Goal: Check status

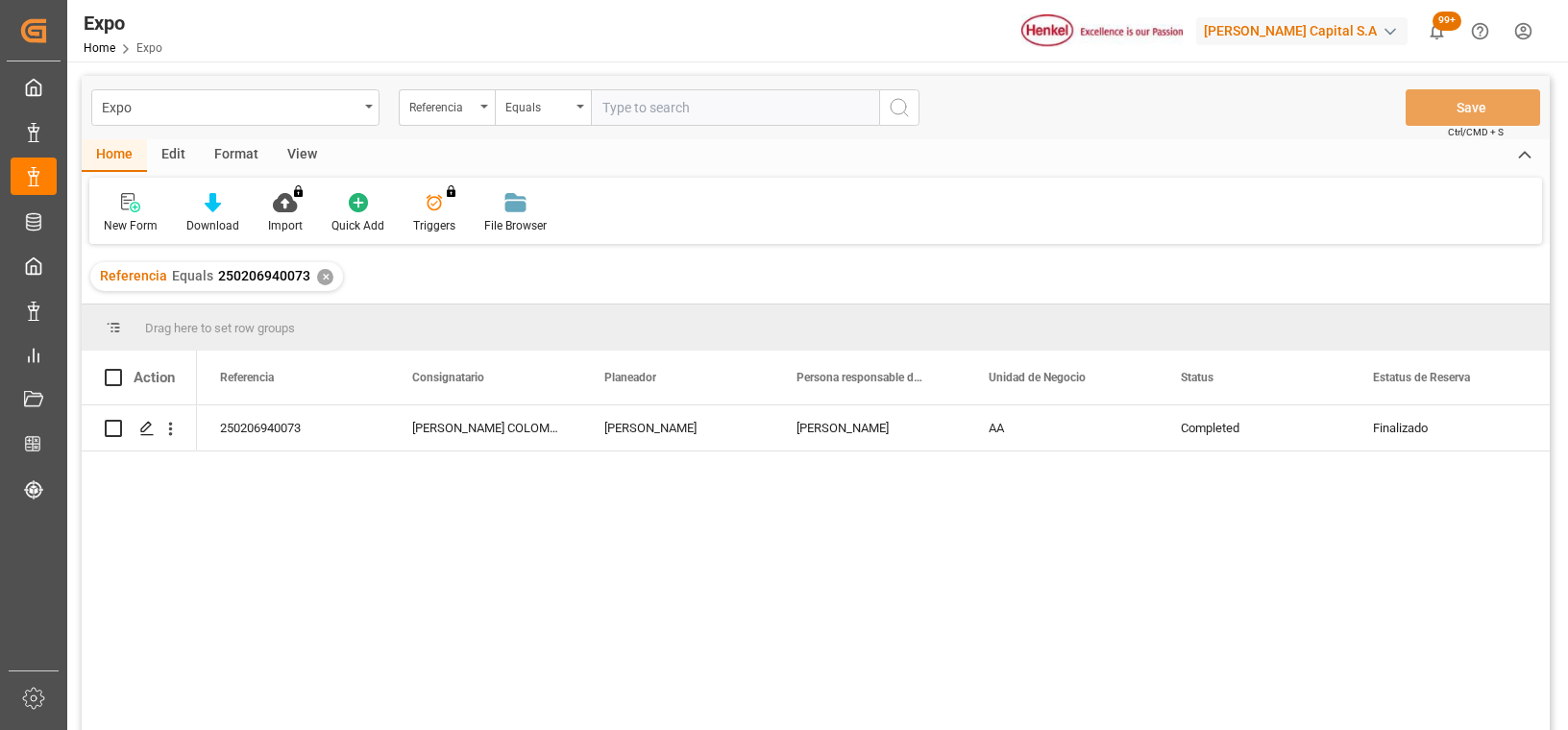
click at [323, 282] on div "✕" at bounding box center [325, 277] width 16 height 16
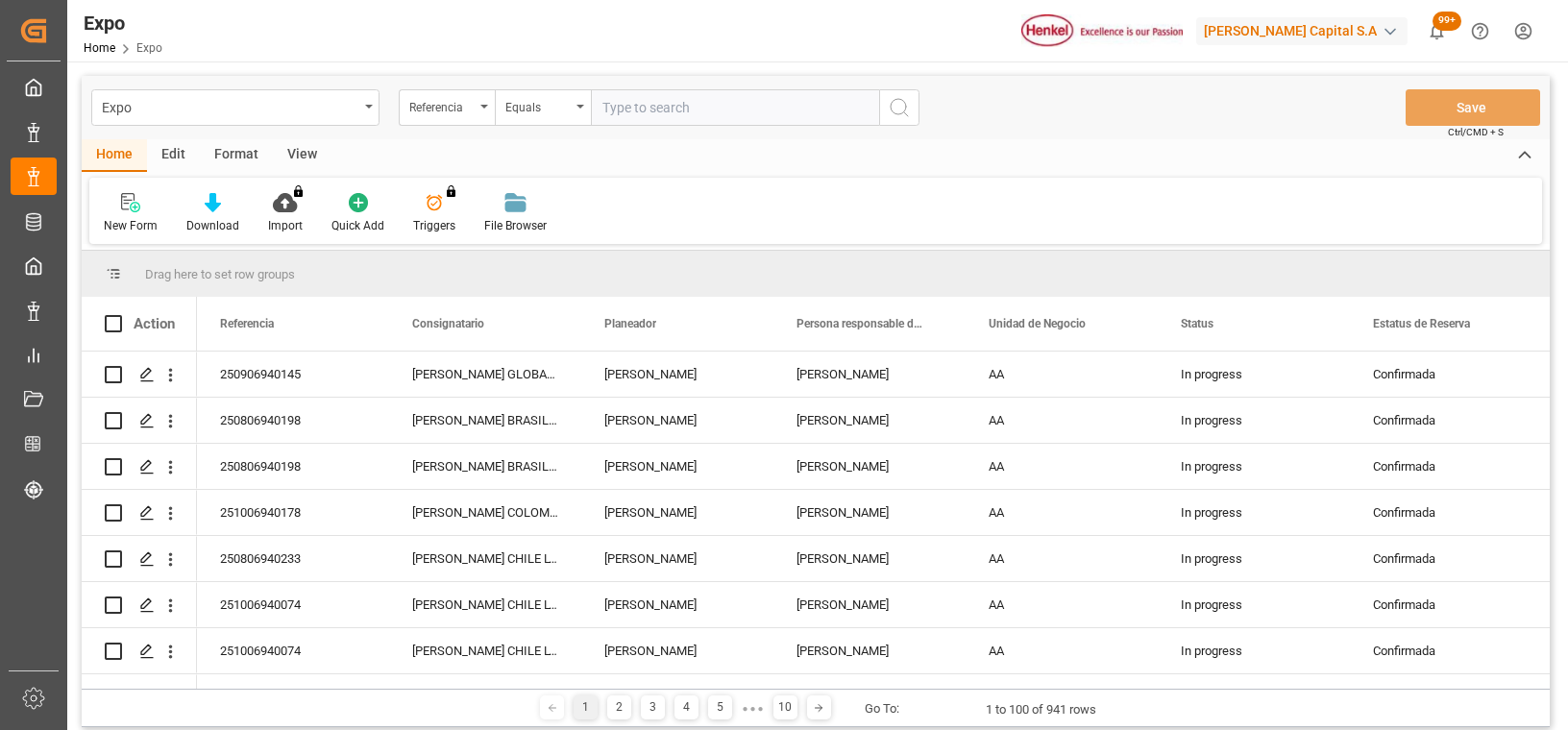
click at [676, 100] on input "text" at bounding box center [735, 107] width 288 height 37
paste input "251006960014"
type input "251006960014"
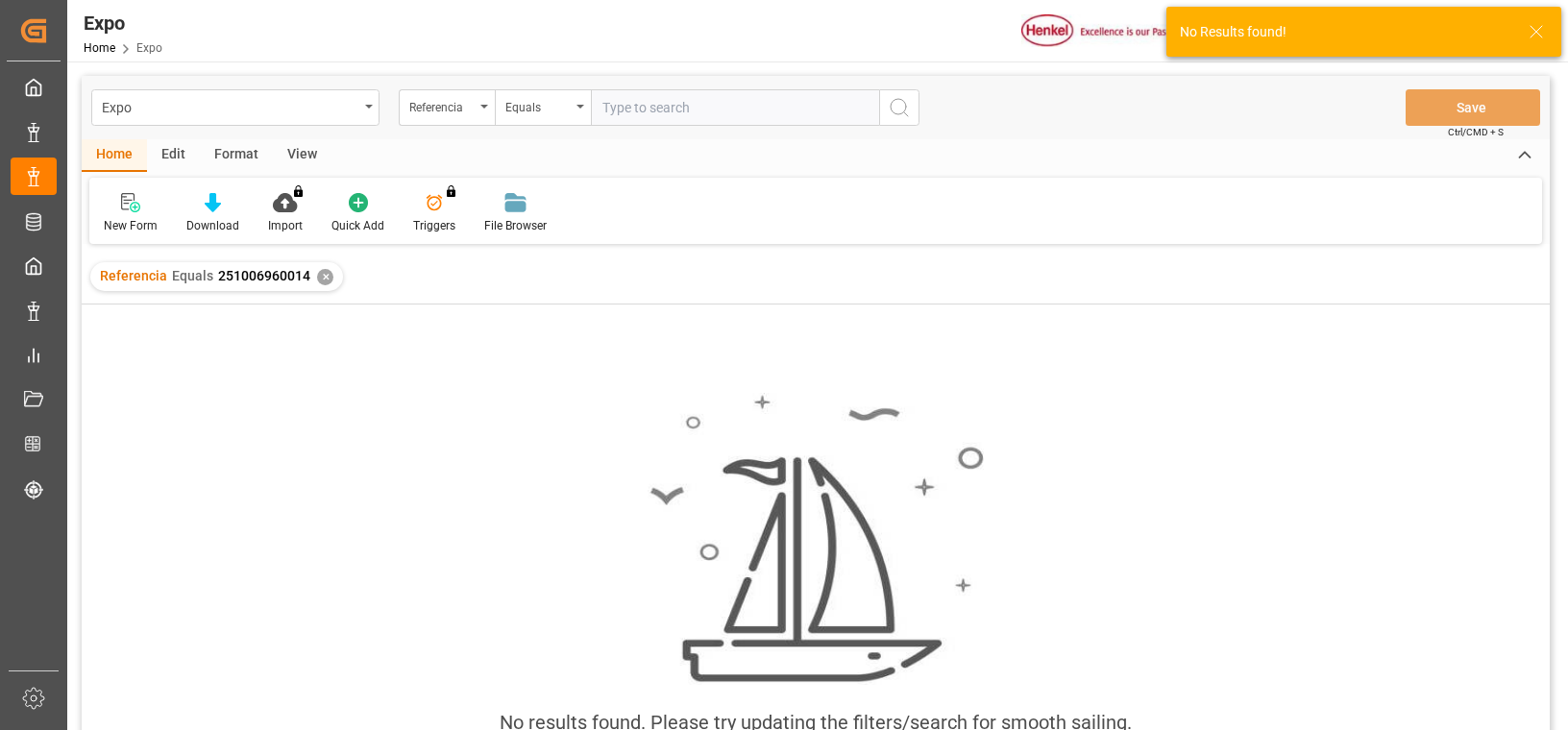
click at [325, 281] on div "✕" at bounding box center [325, 277] width 16 height 16
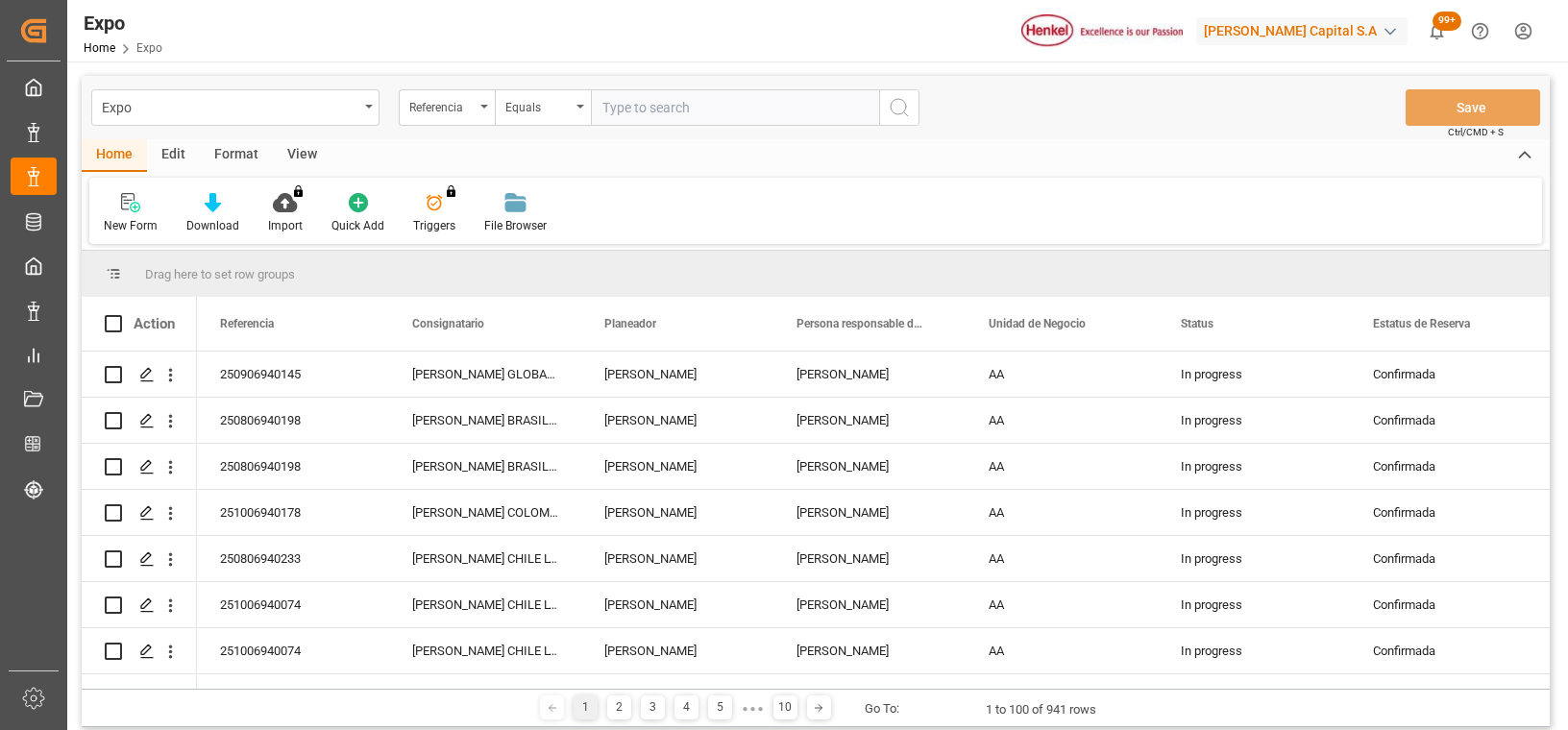
click at [742, 108] on input "text" at bounding box center [735, 107] width 288 height 37
paste input "251006960014"
type input "251006960014"
click at [899, 115] on icon "search button" at bounding box center [898, 107] width 23 height 23
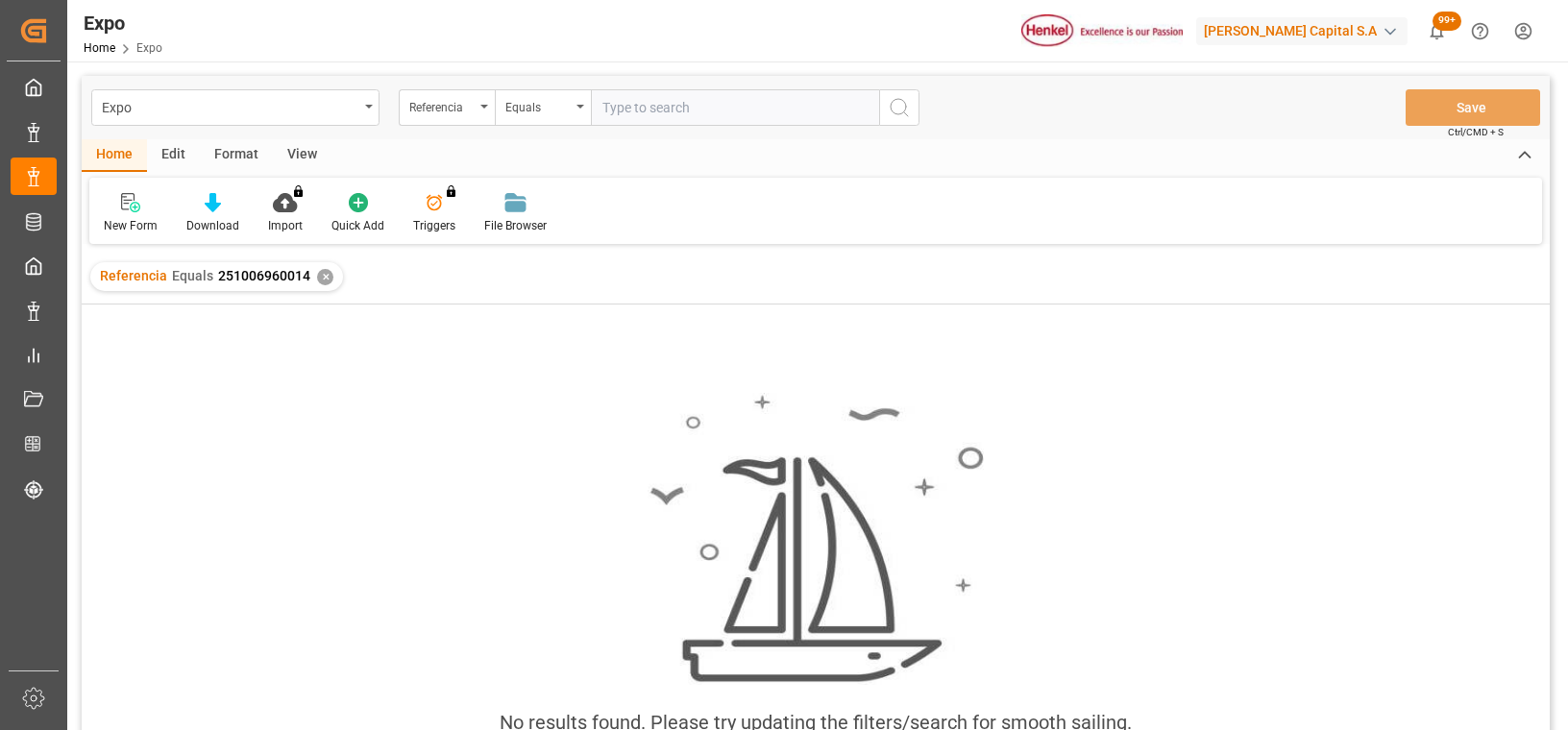
click at [810, 110] on input "text" at bounding box center [735, 107] width 288 height 37
paste input "251006960014"
type input "251006960014"
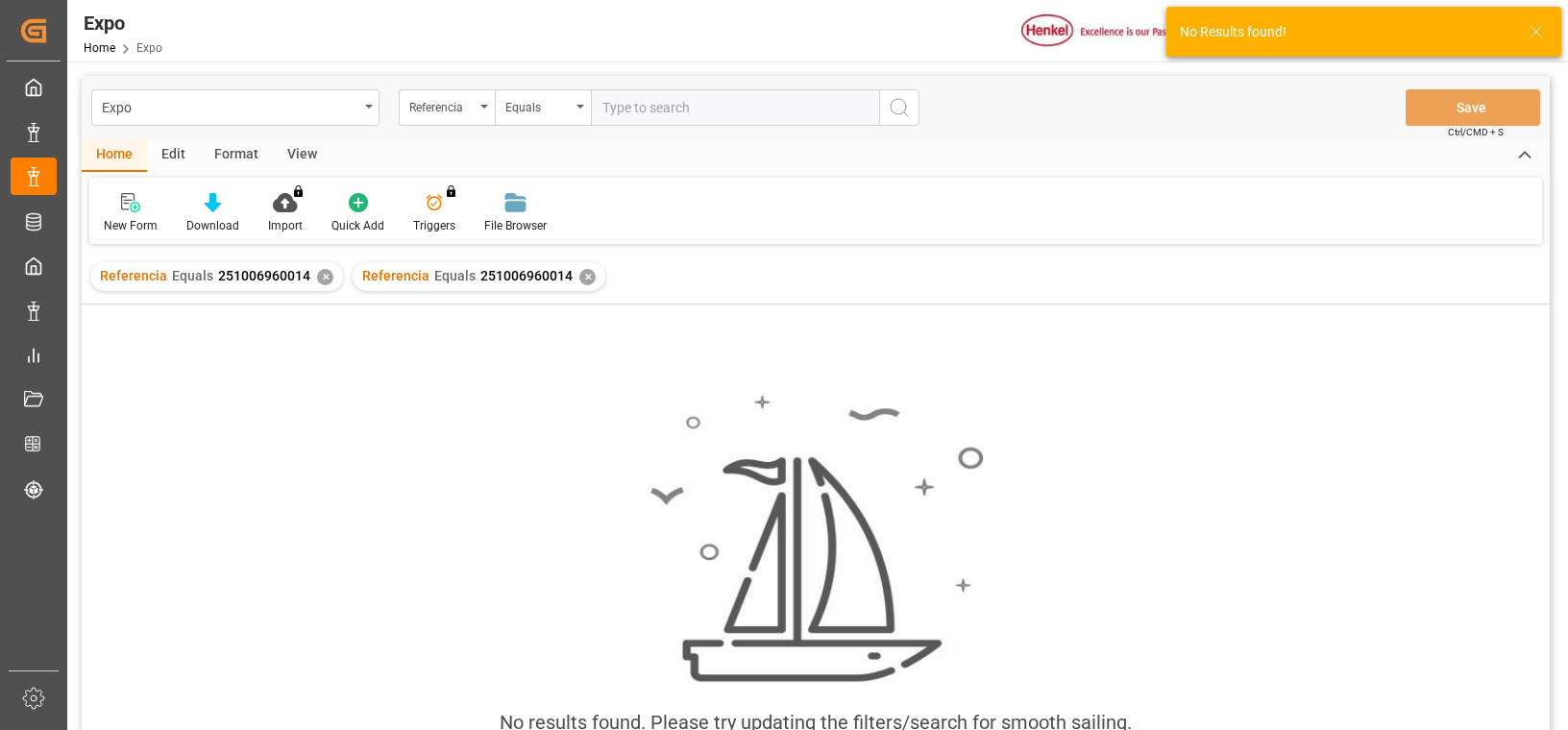
click at [332, 272] on div "Referencia Equals 251006960014 ✕" at bounding box center [217, 276] width 252 height 29
click at [324, 276] on div "✕" at bounding box center [325, 277] width 16 height 16
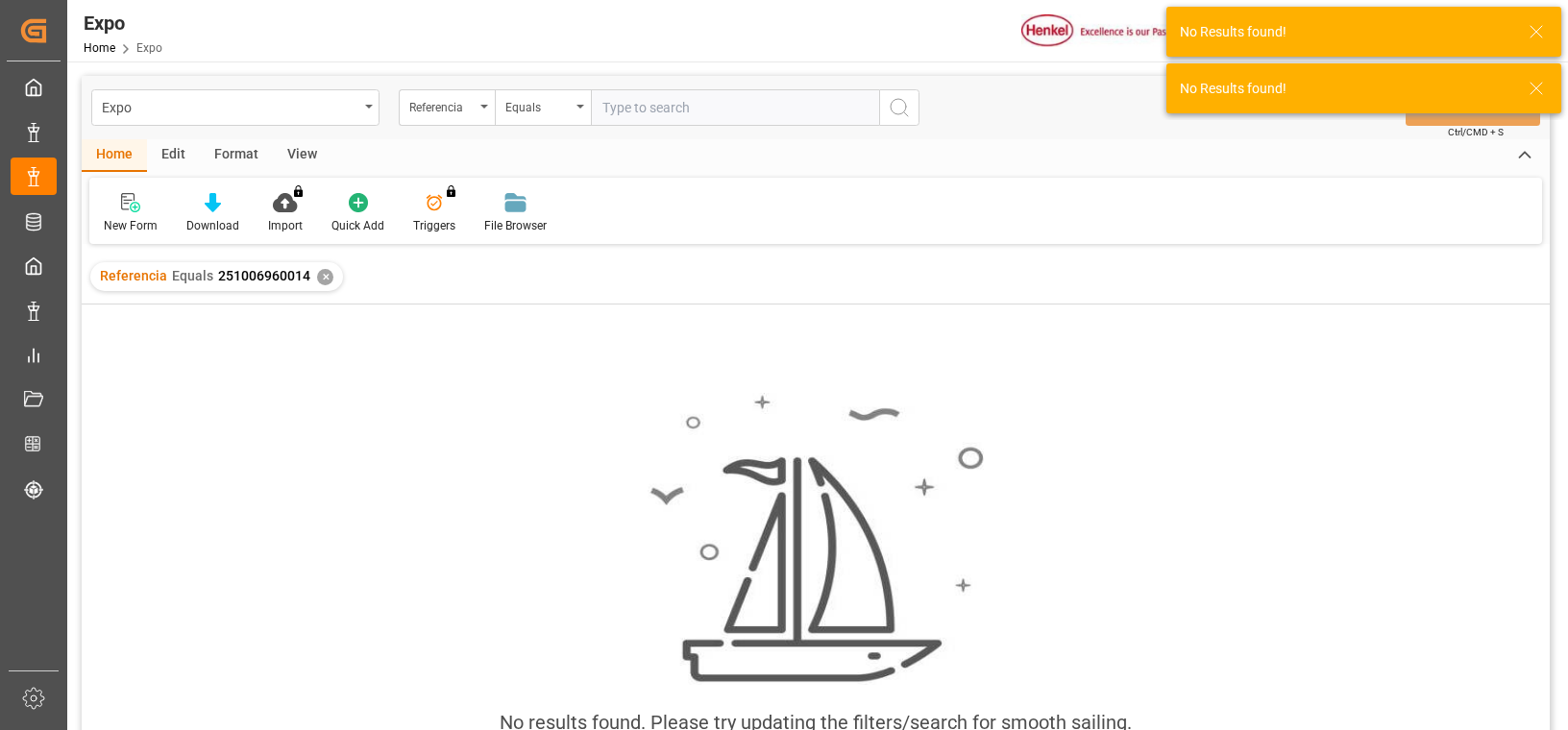
click at [323, 275] on div "✕" at bounding box center [325, 277] width 16 height 16
